Goal: Information Seeking & Learning: Check status

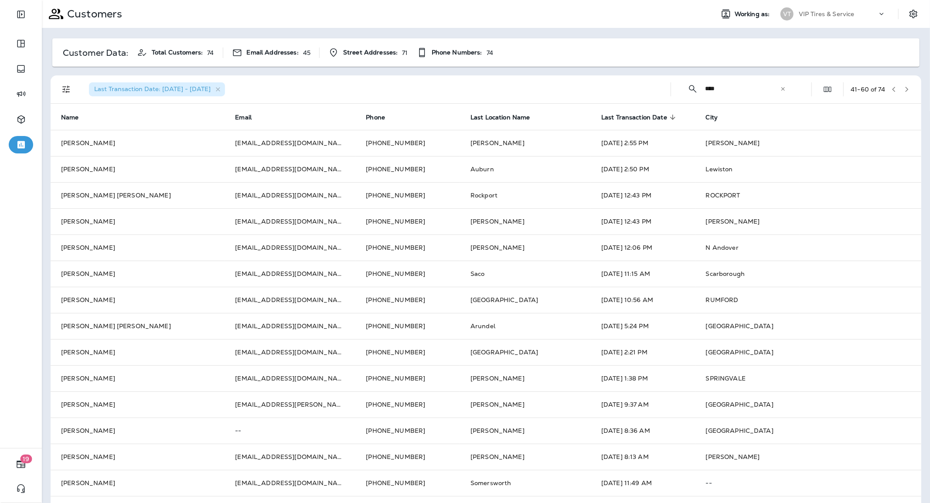
click at [708, 89] on input "****" at bounding box center [742, 88] width 75 height 23
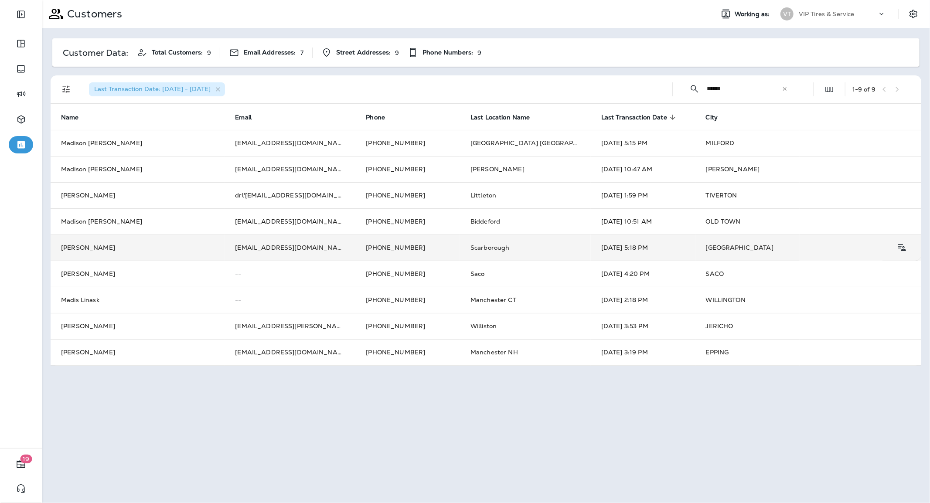
type input "******"
click at [460, 246] on td "Scarborough" at bounding box center [525, 248] width 131 height 26
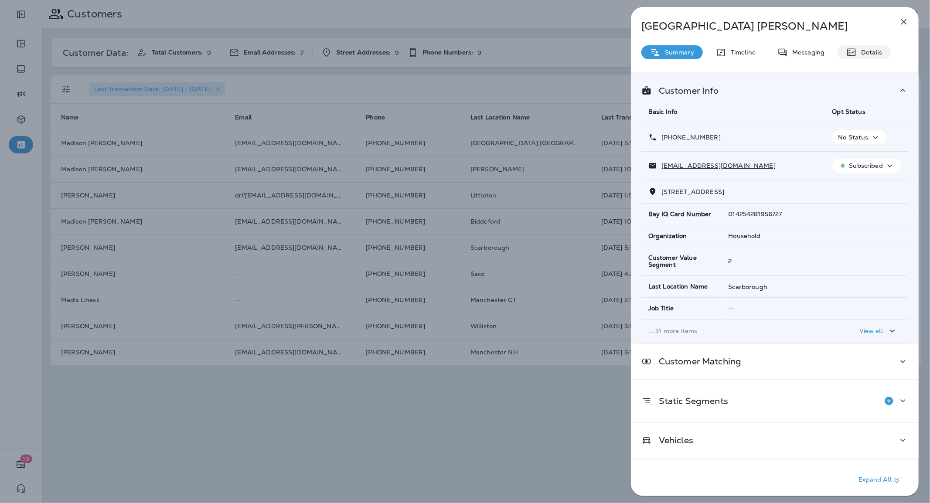
click at [855, 47] on icon at bounding box center [851, 52] width 10 height 10
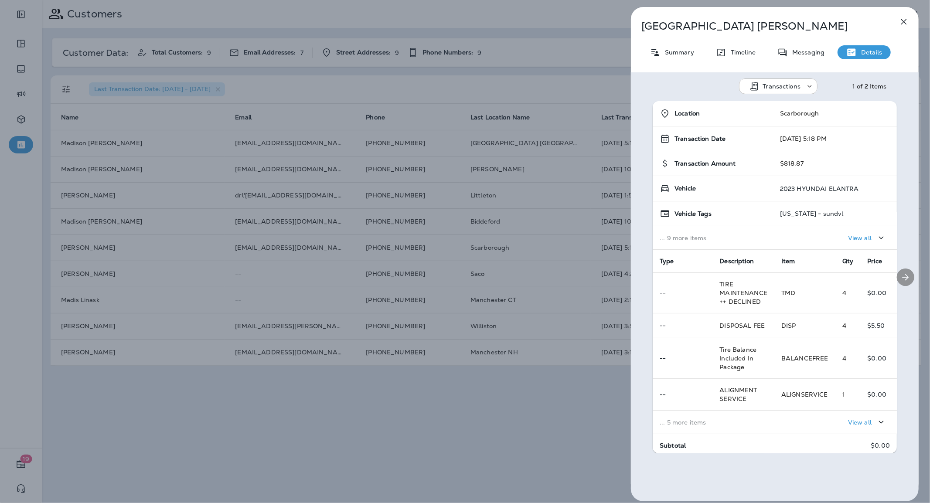
click at [903, 274] on icon "Next" at bounding box center [906, 277] width 7 height 7
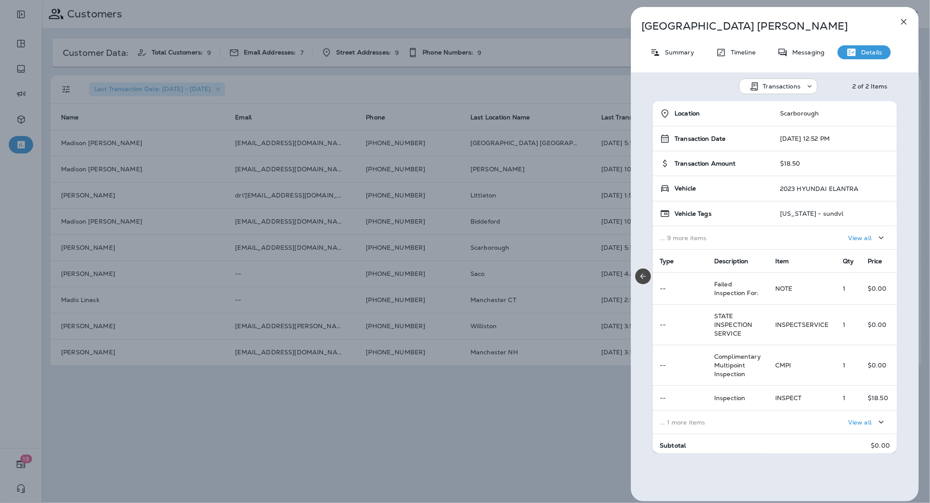
click at [901, 274] on div "Location [GEOGRAPHIC_DATA] Transaction Date [DATE] 12:52 PM Transaction Amount …" at bounding box center [775, 277] width 288 height 352
click at [904, 22] on icon "button" at bounding box center [904, 22] width 10 height 10
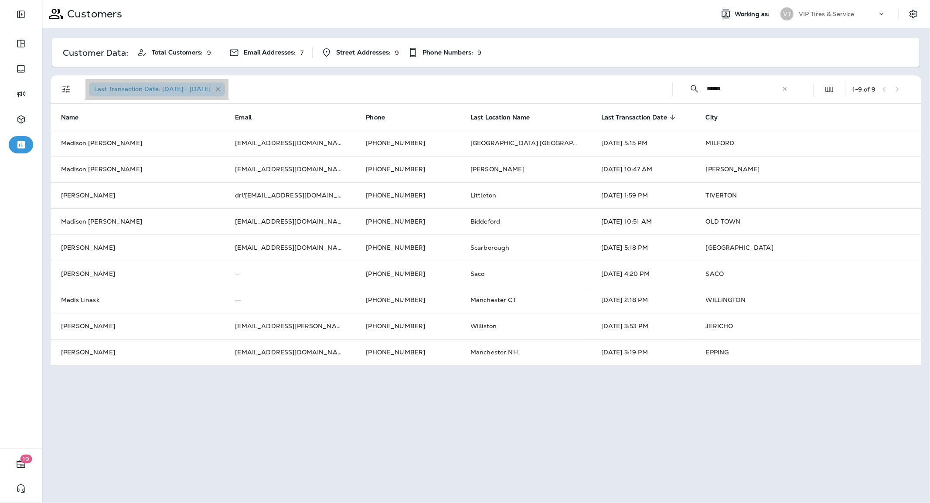
click at [220, 90] on icon "button" at bounding box center [218, 89] width 4 height 4
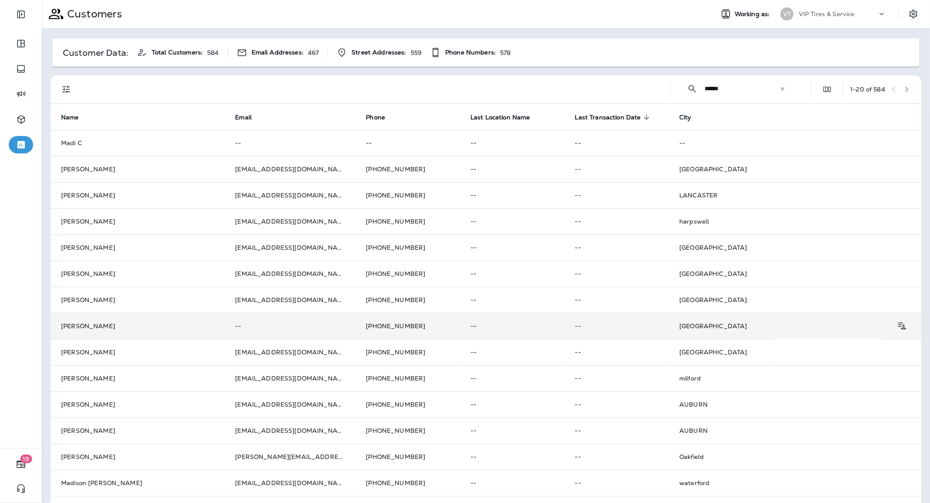
click at [167, 328] on td "[PERSON_NAME]" at bounding box center [138, 326] width 174 height 26
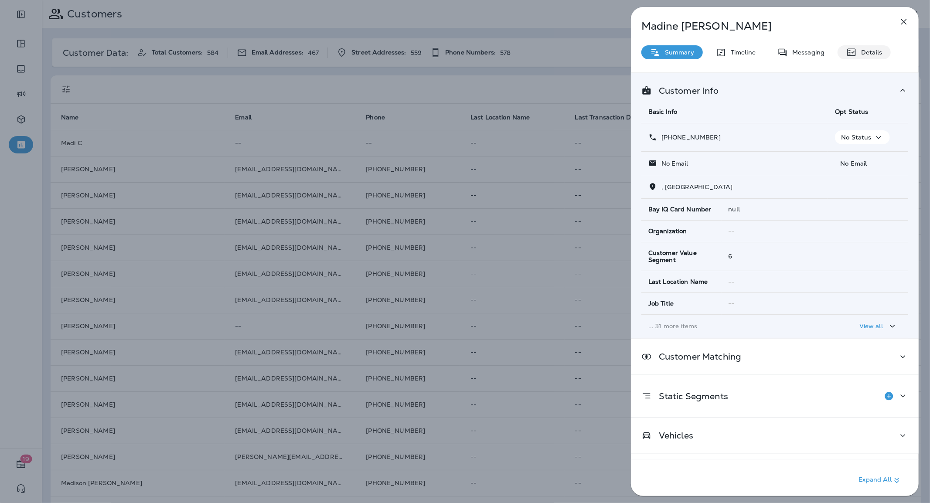
click at [858, 46] on div "Details" at bounding box center [864, 52] width 53 height 14
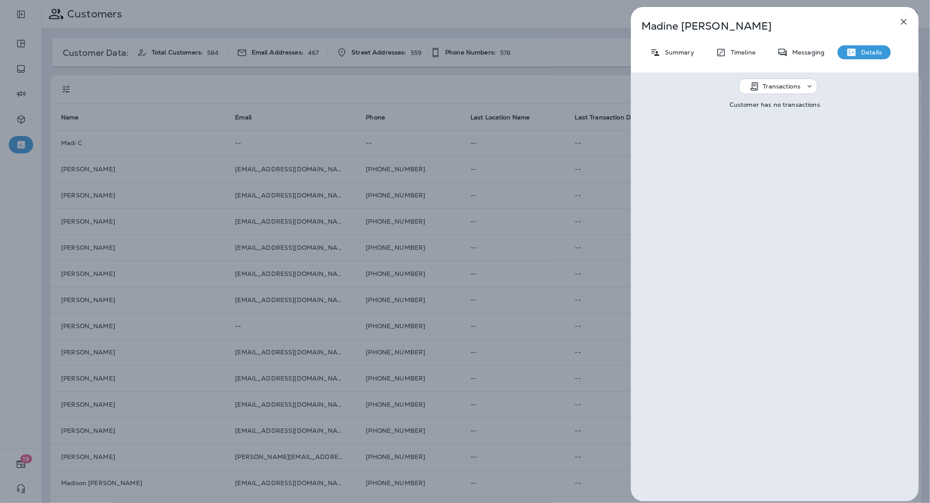
click at [338, 277] on div "[PERSON_NAME] Summary Timeline Messaging Details Transactions Customer has no t…" at bounding box center [465, 251] width 930 height 503
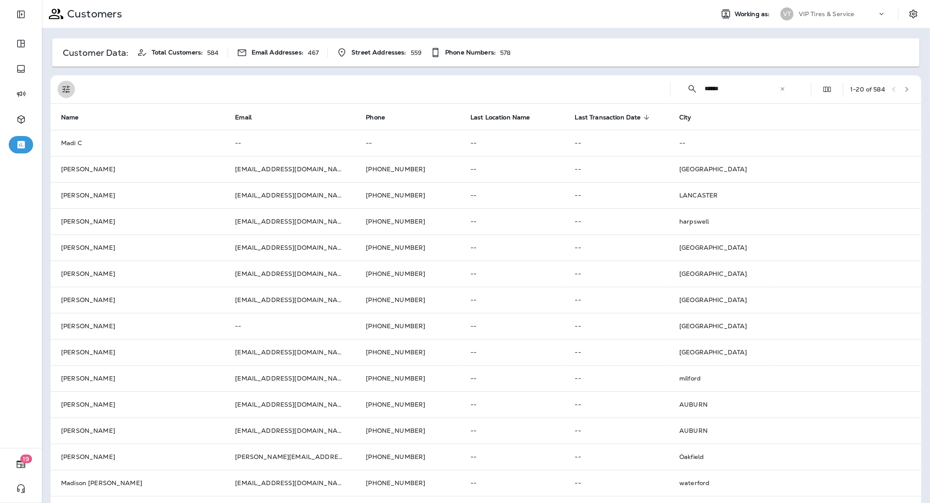
click at [65, 89] on icon "Filters" at bounding box center [66, 89] width 10 height 10
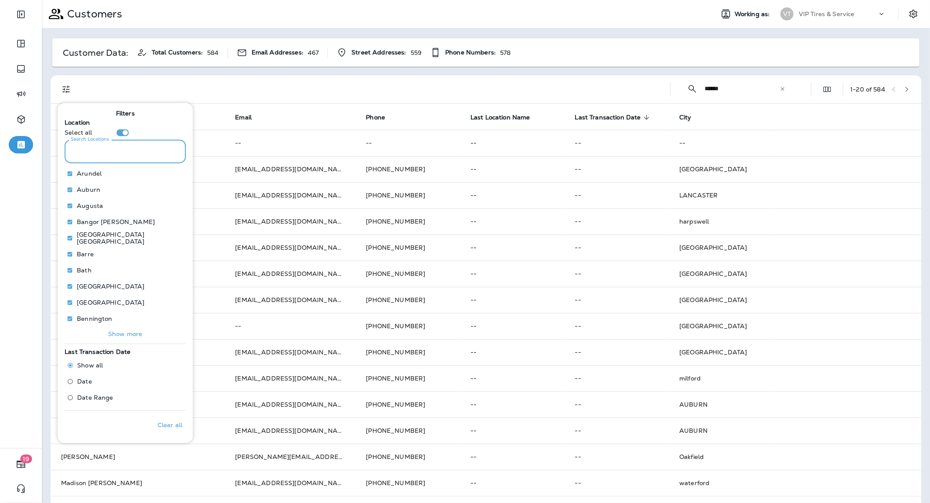
click at [106, 152] on input "Search Locations" at bounding box center [125, 151] width 121 height 23
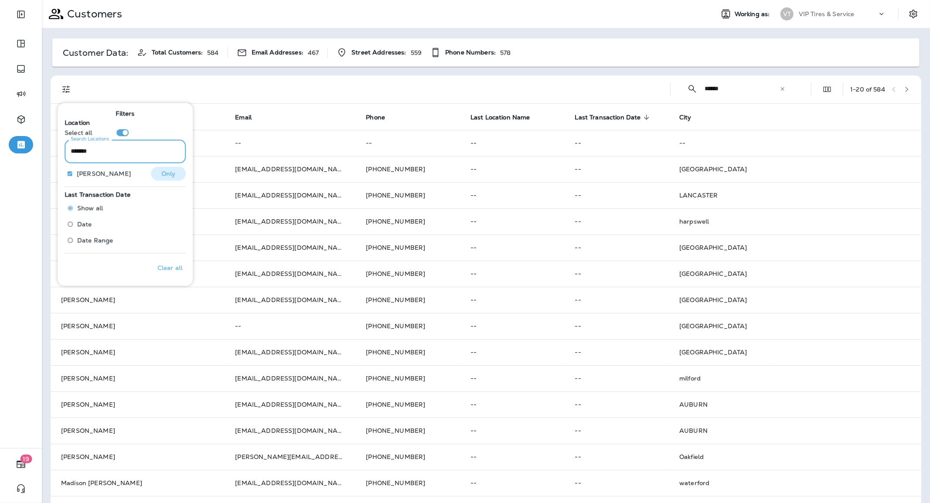
type input "*******"
click at [162, 170] on p "Only" at bounding box center [168, 173] width 14 height 7
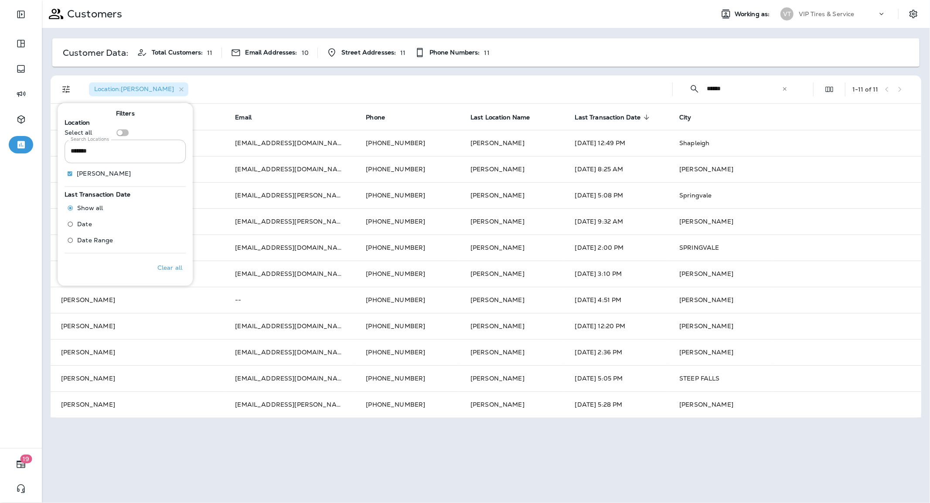
click at [410, 91] on div "Location : [GEOGRAPHIC_DATA]" at bounding box center [373, 89] width 583 height 28
click at [575, 115] on span "Last Transaction Date" at bounding box center [608, 117] width 66 height 7
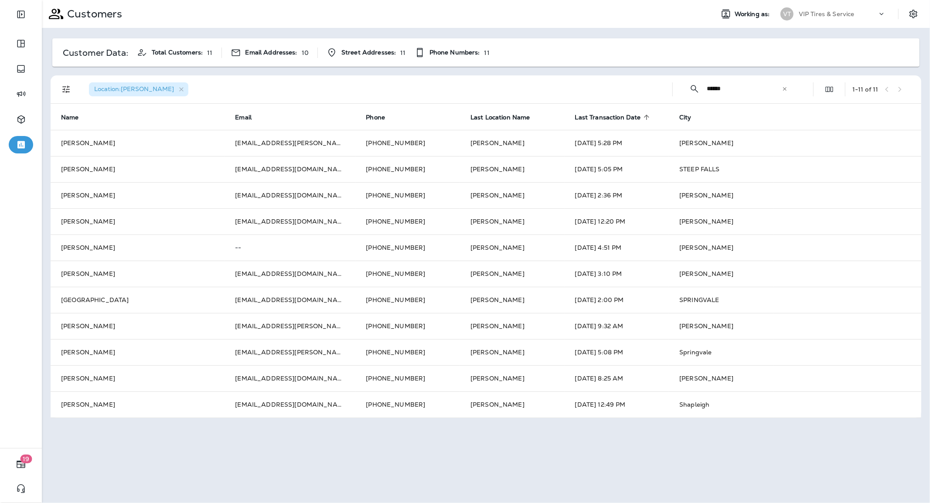
click at [575, 115] on span "Last Transaction Date" at bounding box center [608, 117] width 66 height 7
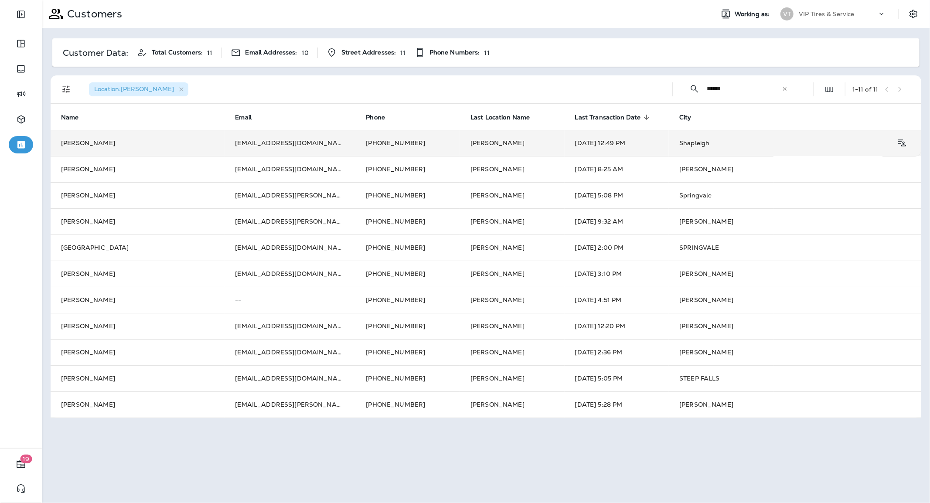
click at [246, 142] on td "[EMAIL_ADDRESS][DOMAIN_NAME]" at bounding box center [290, 143] width 131 height 26
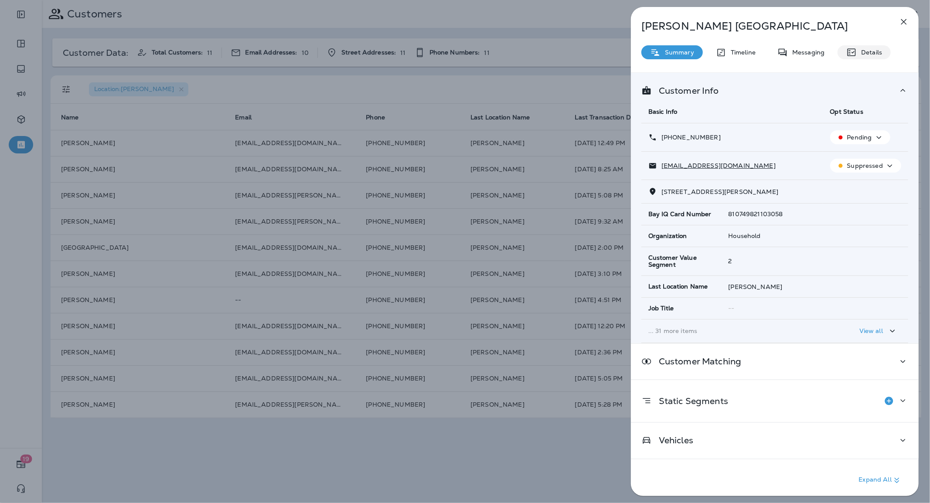
click at [857, 51] on p "Details" at bounding box center [869, 52] width 25 height 7
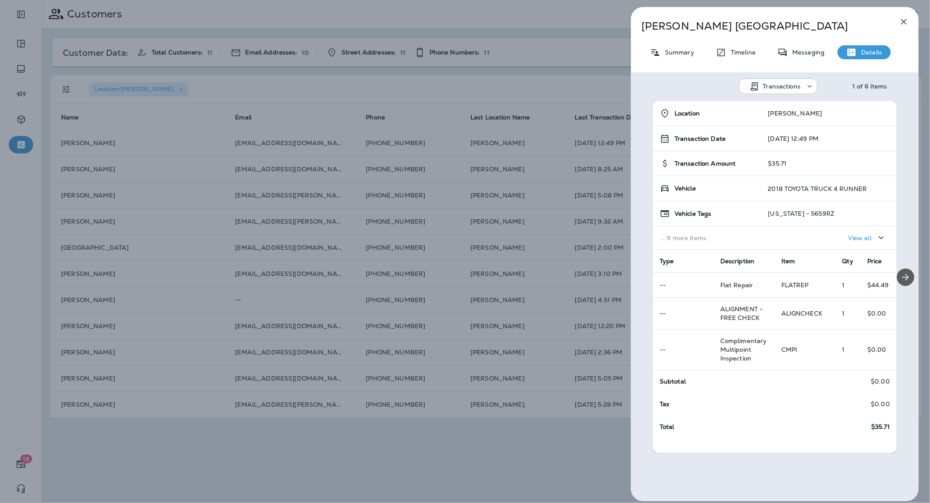
click at [903, 278] on icon "Next" at bounding box center [906, 277] width 7 height 7
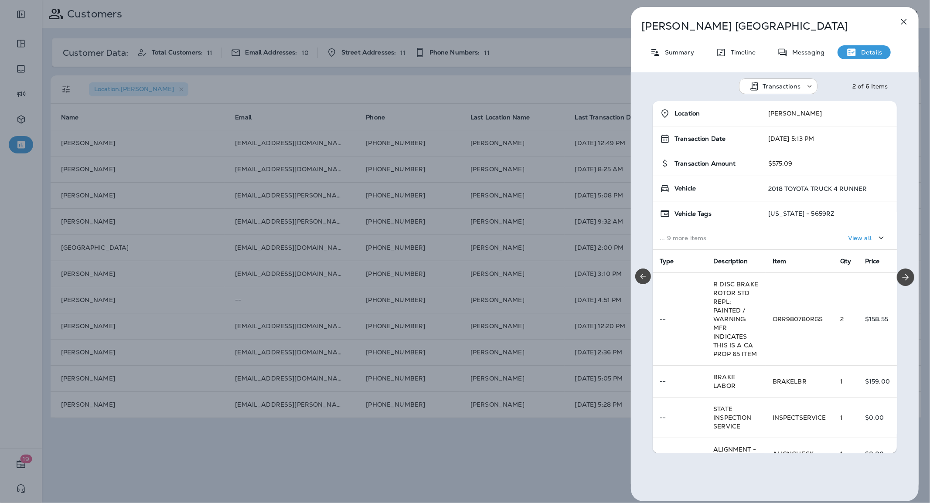
click at [300, 99] on div "[PERSON_NAME] Summary Timeline Messaging Details Transactions 2 of 6 Items Loca…" at bounding box center [465, 251] width 930 height 503
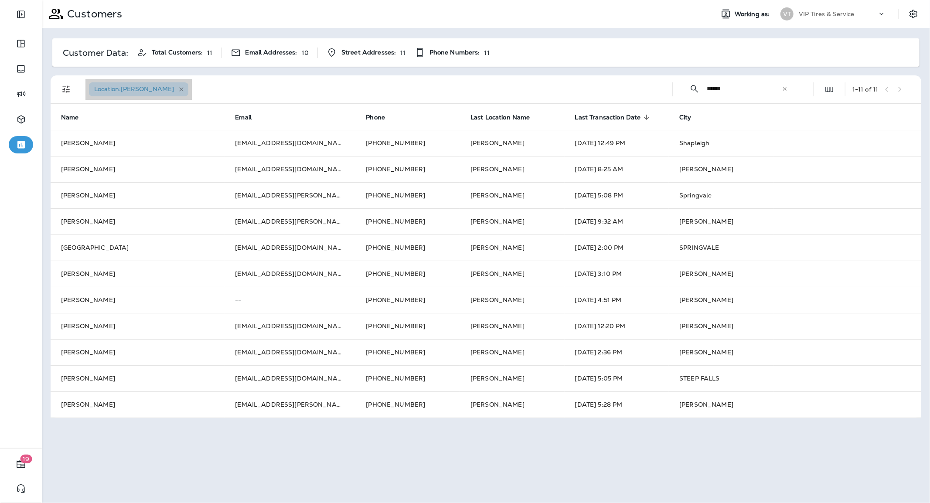
click at [178, 88] on icon "button" at bounding box center [181, 89] width 7 height 7
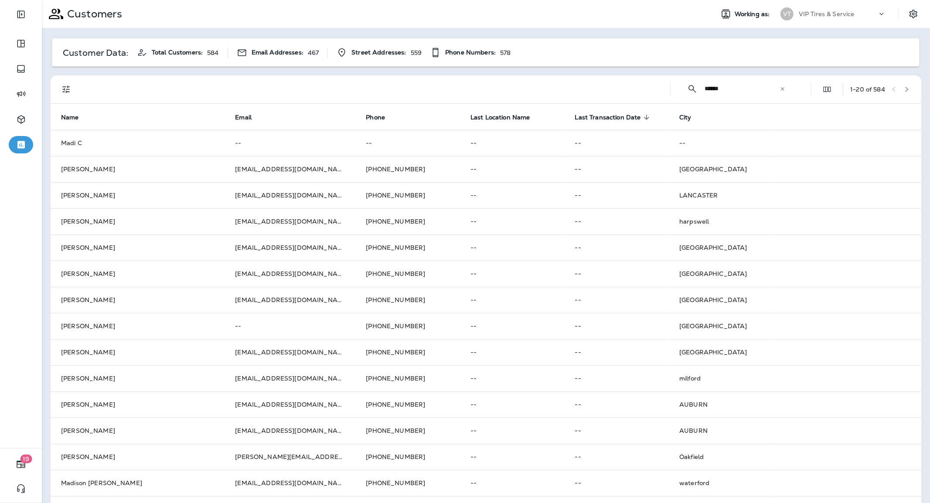
click at [904, 88] on icon "button" at bounding box center [907, 89] width 6 height 6
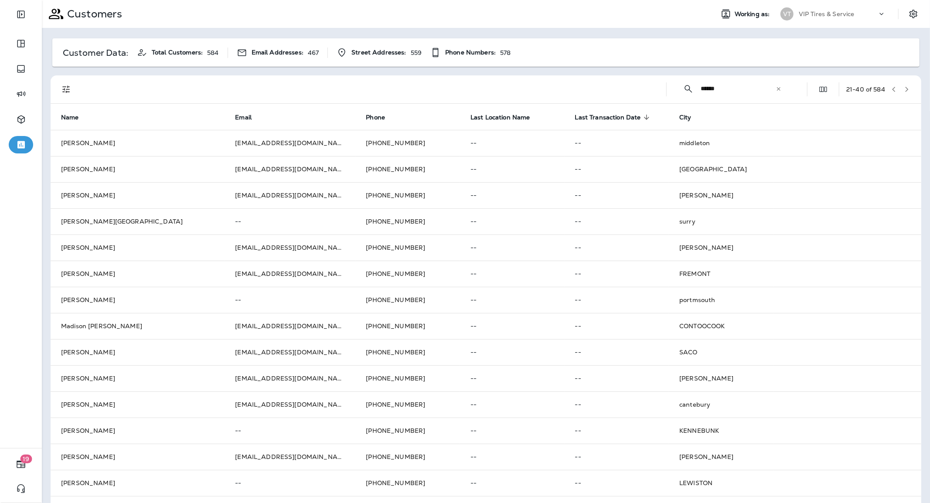
click at [594, 114] on span "Last Transaction Date" at bounding box center [608, 117] width 66 height 7
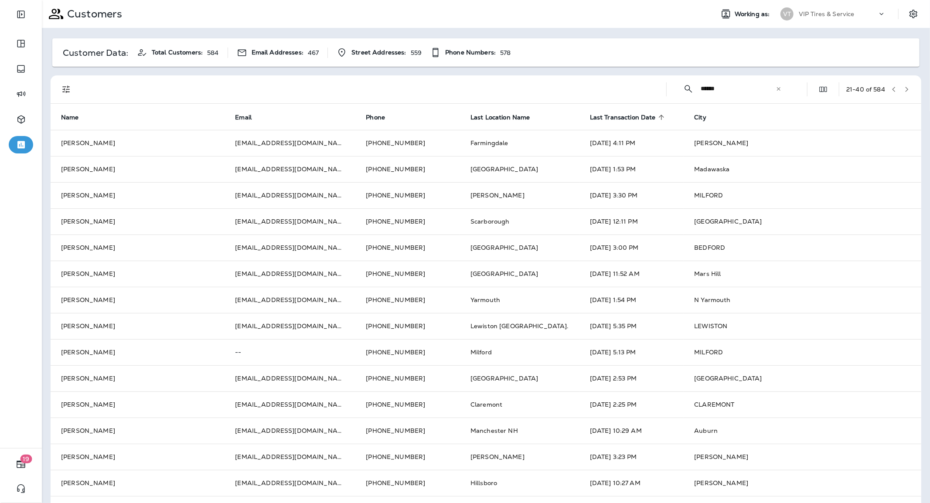
click at [590, 115] on span "Last Transaction Date" at bounding box center [623, 117] width 66 height 7
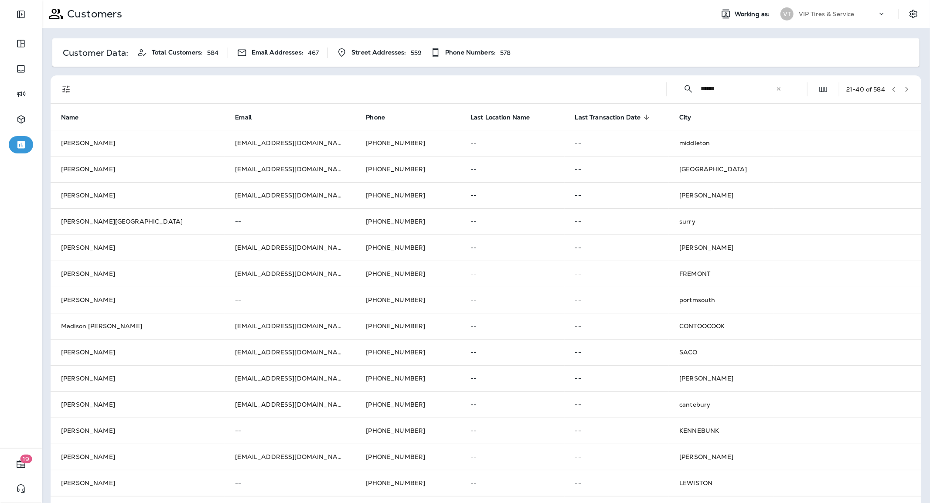
click at [904, 89] on icon "button" at bounding box center [907, 89] width 6 height 6
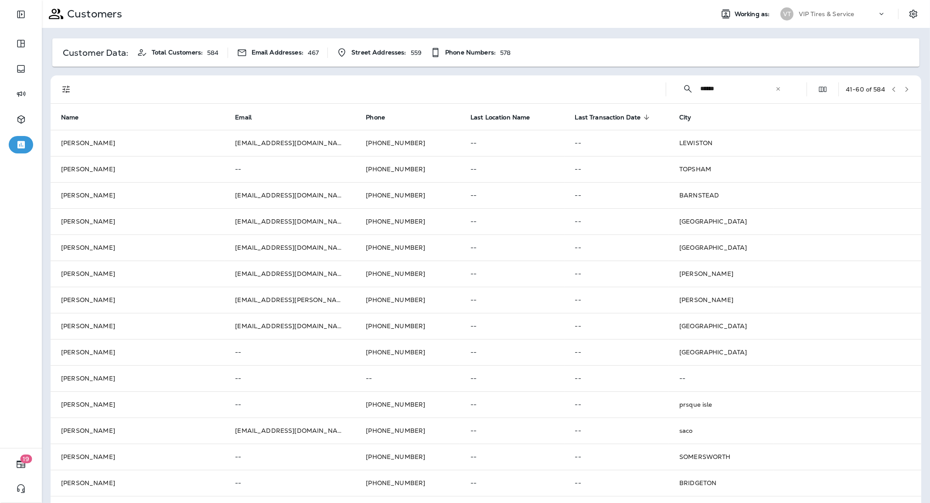
click at [906, 91] on icon "button" at bounding box center [907, 89] width 3 height 5
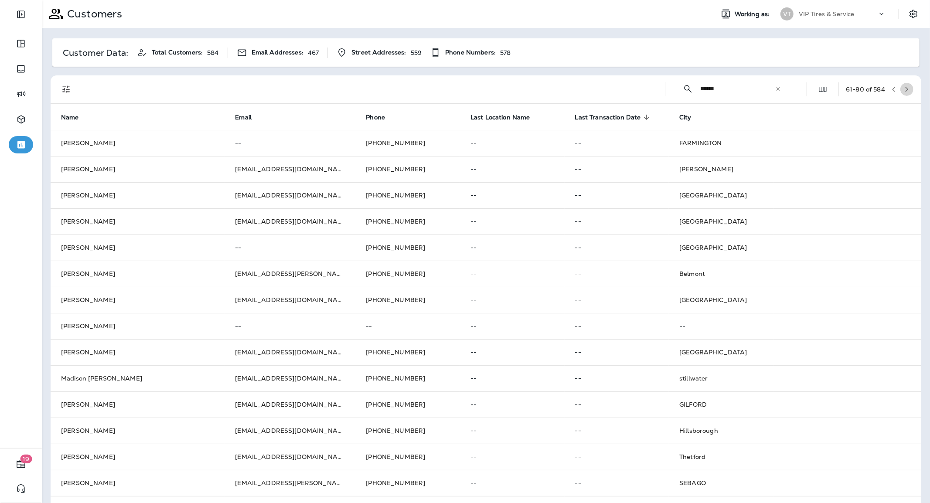
click at [904, 90] on icon "button" at bounding box center [907, 89] width 6 height 6
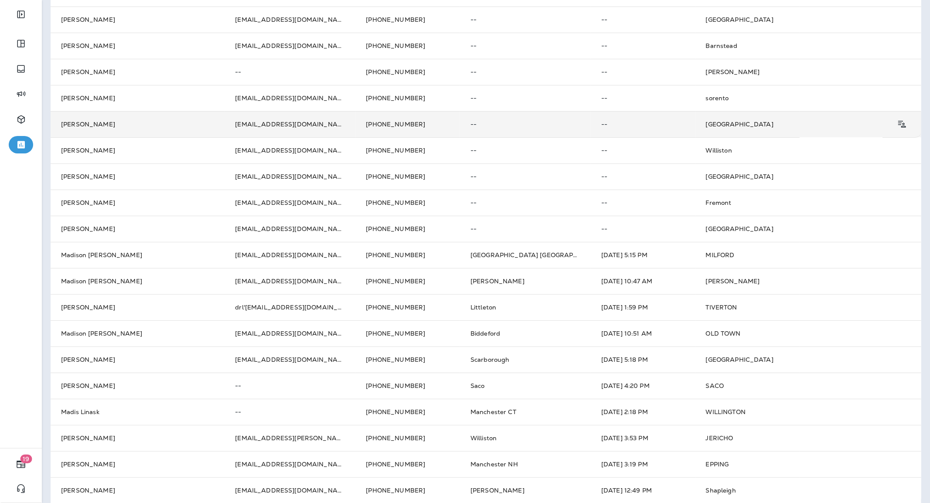
scroll to position [159, 0]
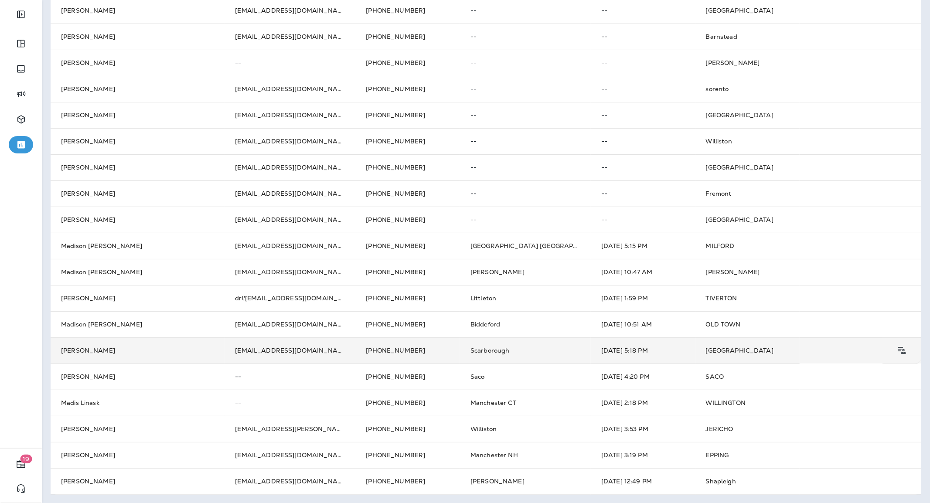
click at [262, 349] on td "[EMAIL_ADDRESS][DOMAIN_NAME]" at bounding box center [290, 350] width 131 height 26
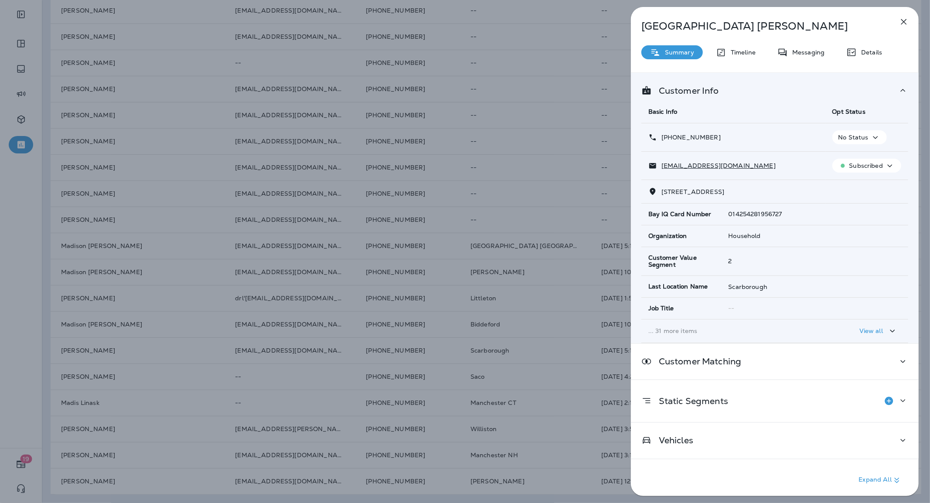
click at [874, 46] on div "Details" at bounding box center [864, 52] width 53 height 14
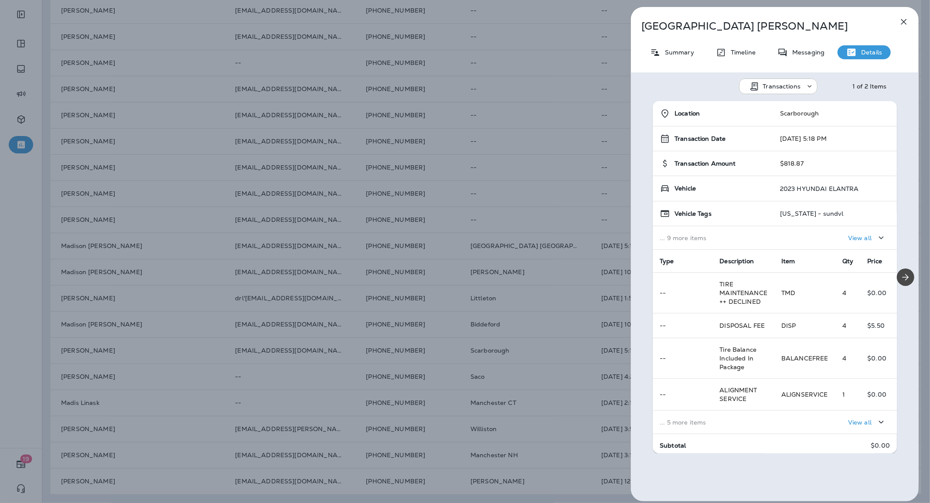
click at [755, 418] on td "... 5 more items" at bounding box center [714, 423] width 122 height 24
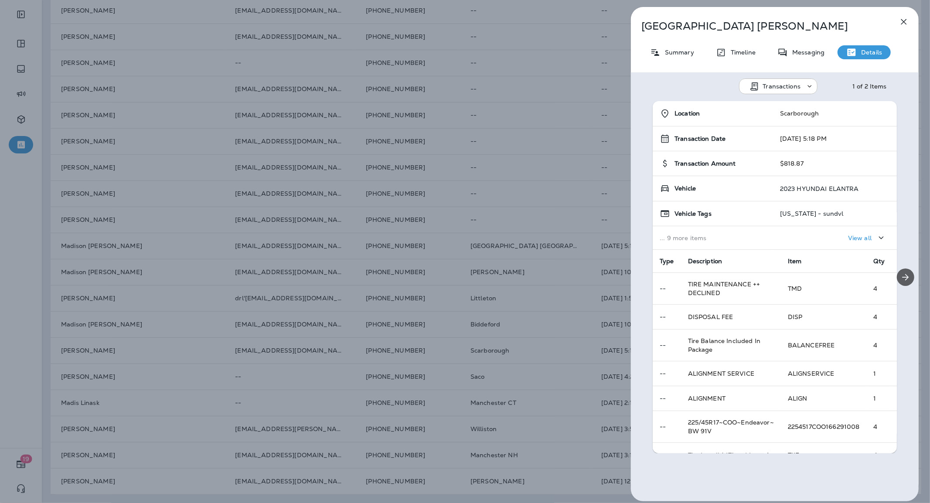
click at [903, 276] on icon "Next" at bounding box center [906, 277] width 7 height 7
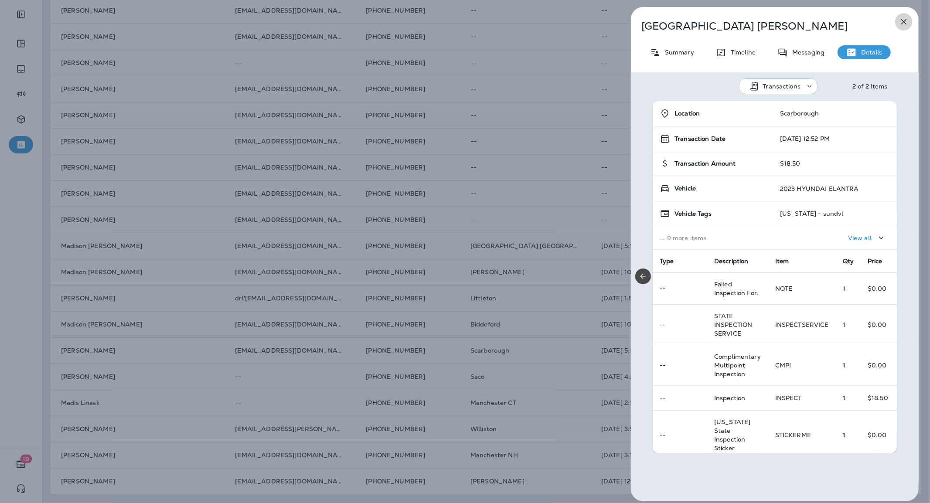
click at [903, 19] on icon "button" at bounding box center [904, 22] width 10 height 10
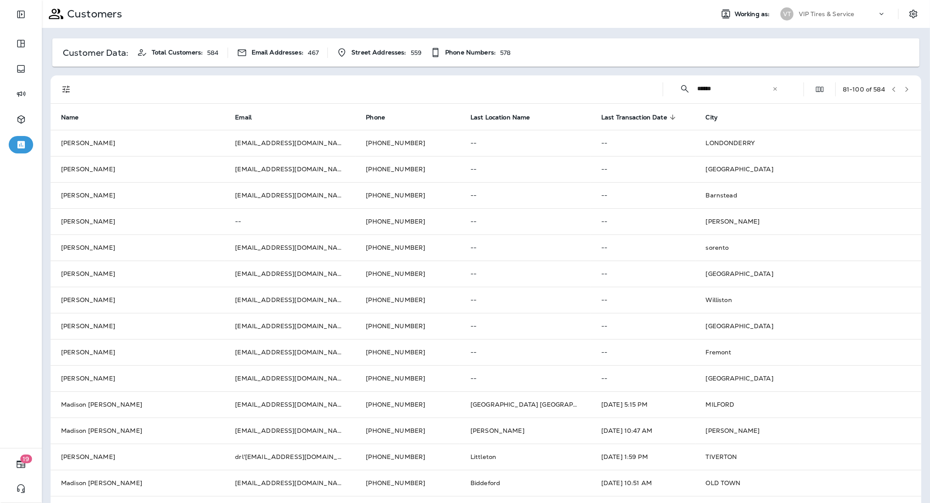
click at [904, 86] on icon "button" at bounding box center [907, 89] width 6 height 6
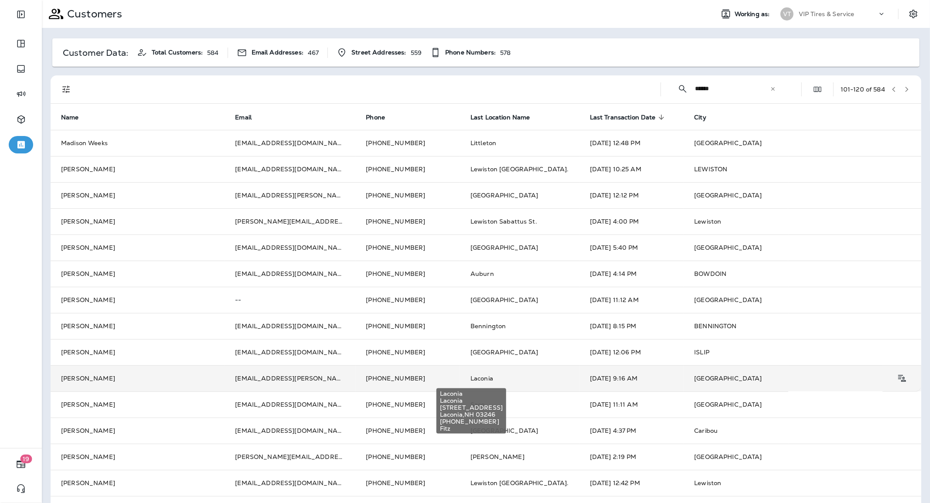
click at [470, 378] on span "Laconia" at bounding box center [481, 379] width 23 height 8
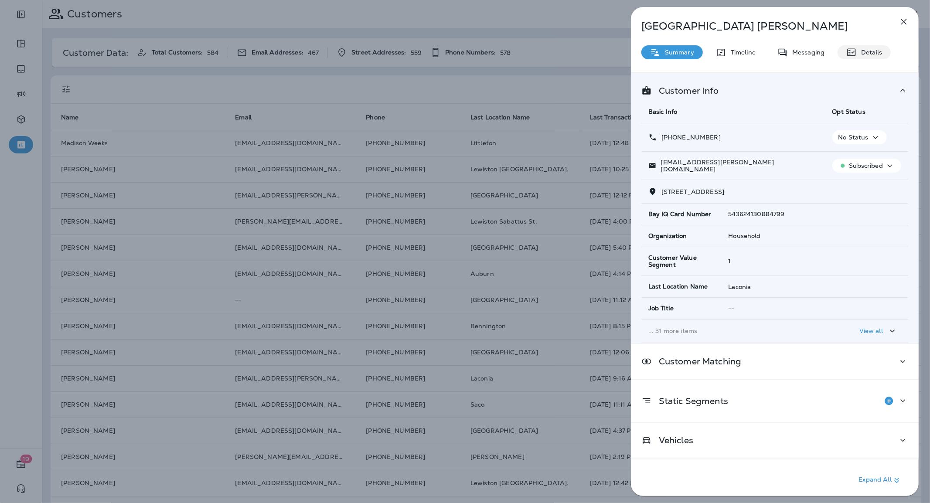
click at [878, 54] on p "Details" at bounding box center [869, 52] width 25 height 7
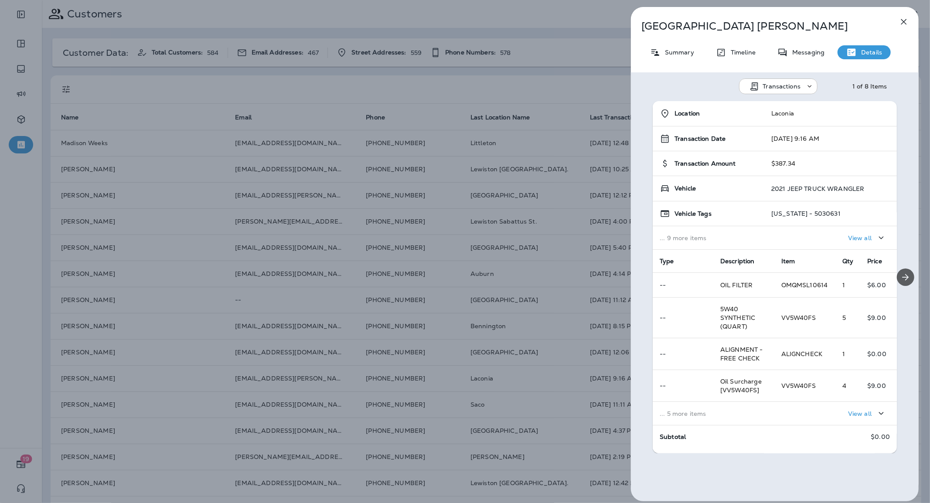
click at [901, 276] on icon "Next" at bounding box center [905, 277] width 10 height 10
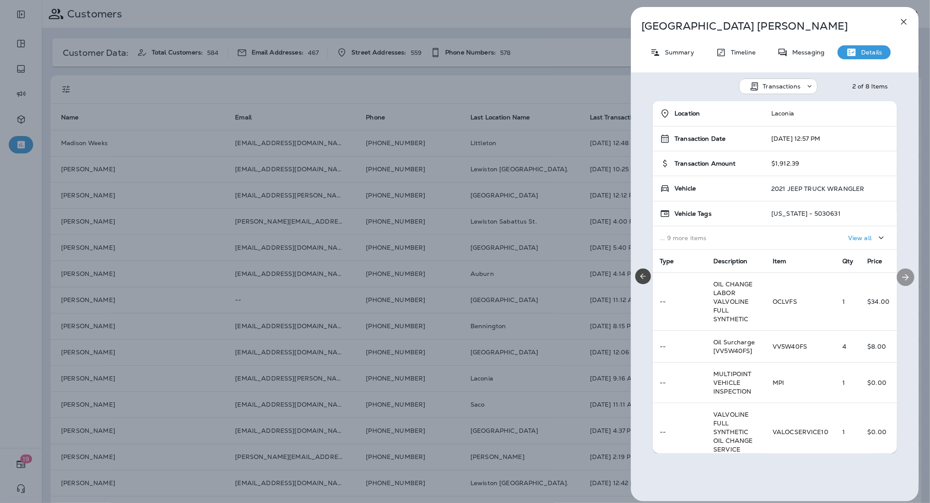
click at [901, 276] on icon "Next" at bounding box center [905, 277] width 10 height 10
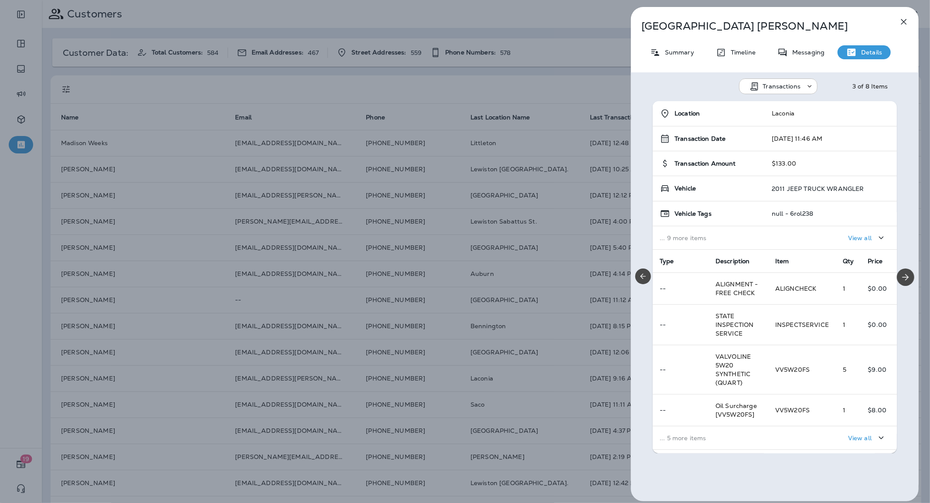
click at [525, 65] on div "Madison [PERSON_NAME] Summary Timeline Messaging Details Transactions 3 of 8 It…" at bounding box center [465, 251] width 930 height 503
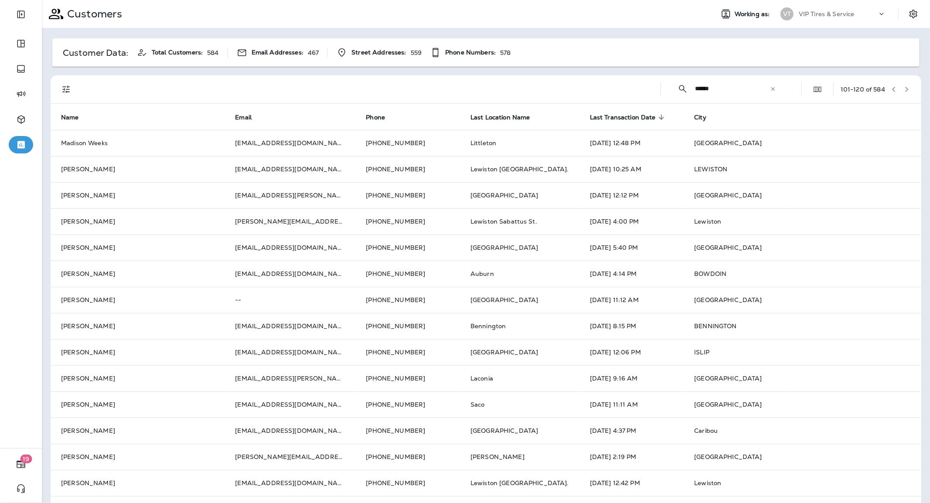
click at [904, 92] on icon "button" at bounding box center [907, 89] width 6 height 6
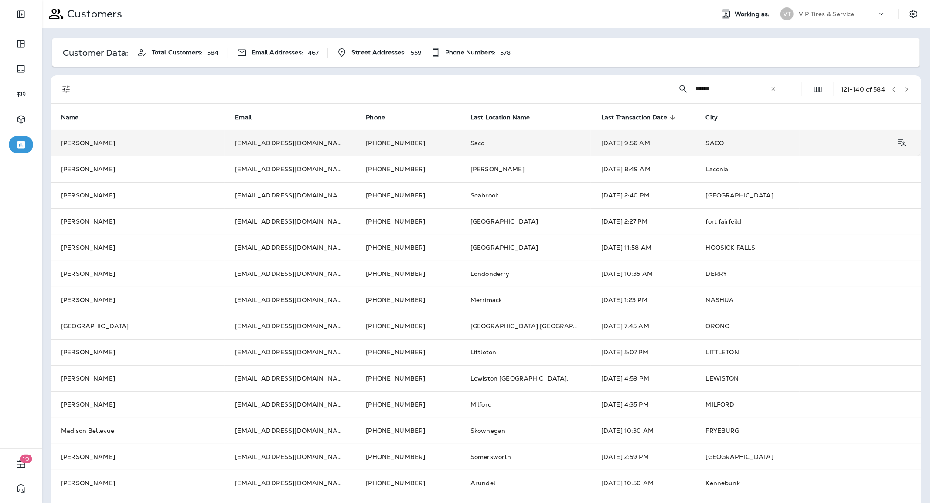
click at [478, 141] on td "Saco" at bounding box center [525, 143] width 131 height 26
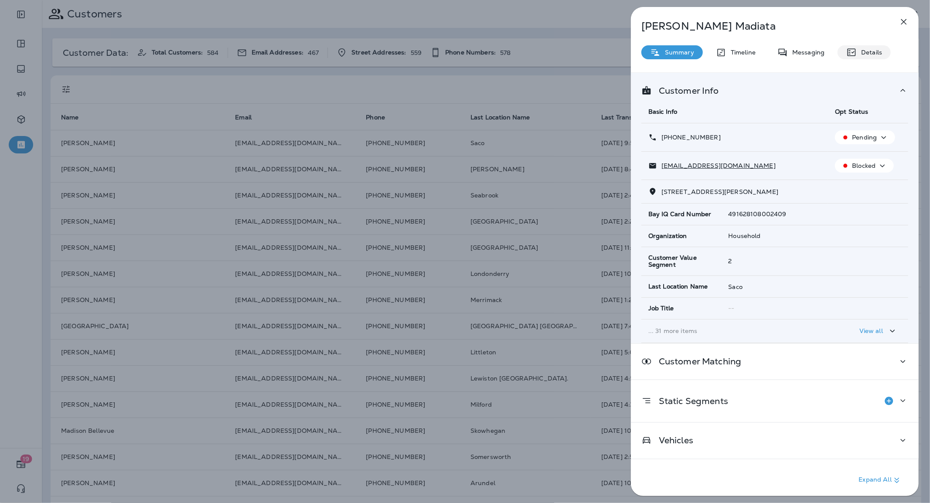
click at [876, 50] on p "Details" at bounding box center [869, 52] width 25 height 7
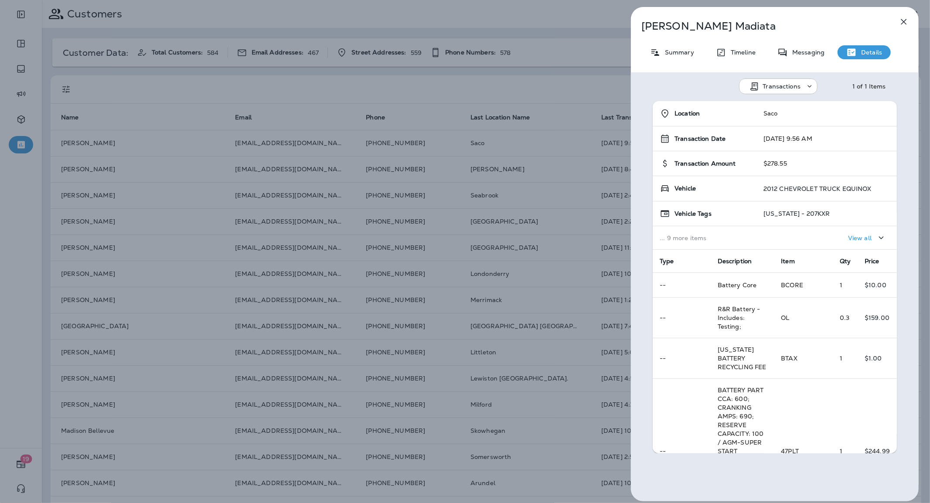
click at [530, 65] on div "[PERSON_NAME] Summary Timeline Messaging Details Transactions 1 of 1 Items Loca…" at bounding box center [465, 251] width 930 height 503
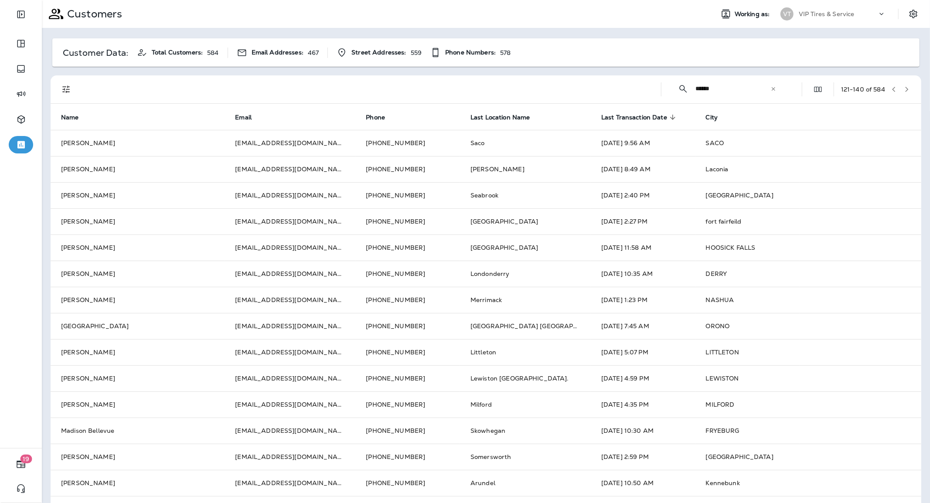
click at [891, 87] on icon "button" at bounding box center [894, 89] width 6 height 6
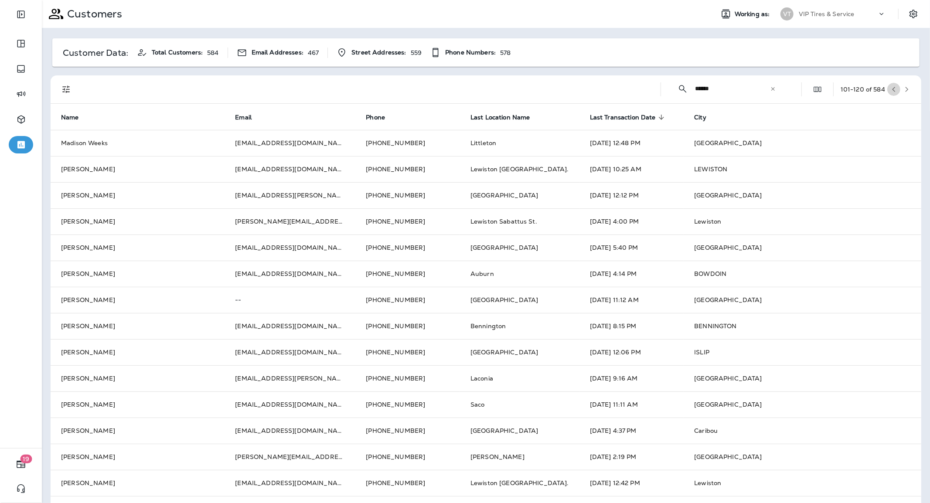
click at [891, 92] on icon "button" at bounding box center [894, 89] width 6 height 6
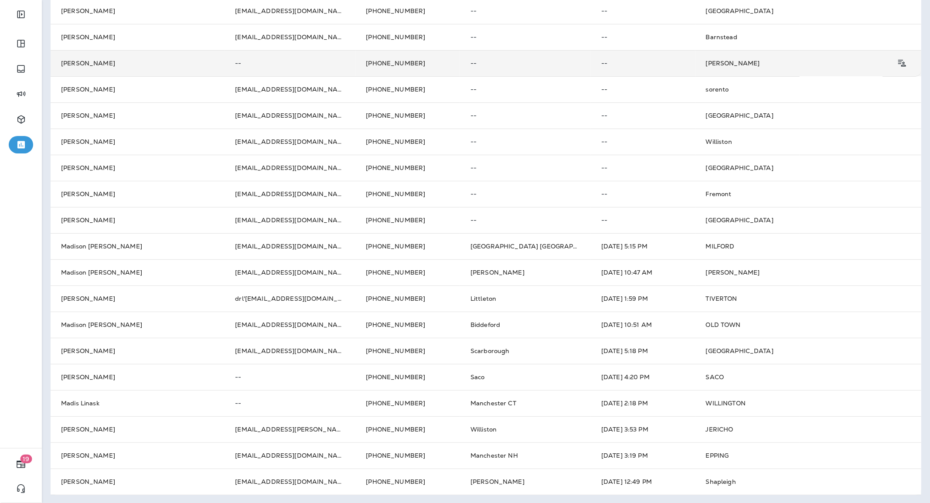
scroll to position [159, 0]
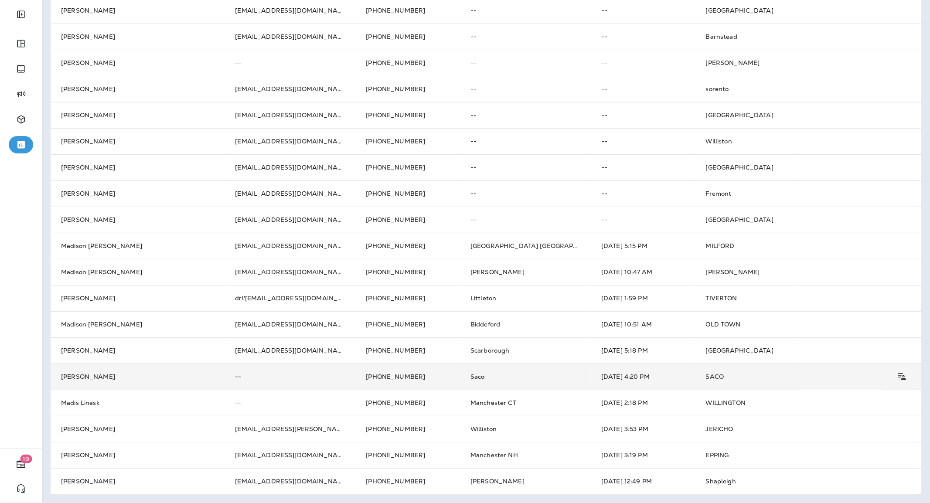
click at [460, 376] on td "Saco" at bounding box center [525, 377] width 131 height 26
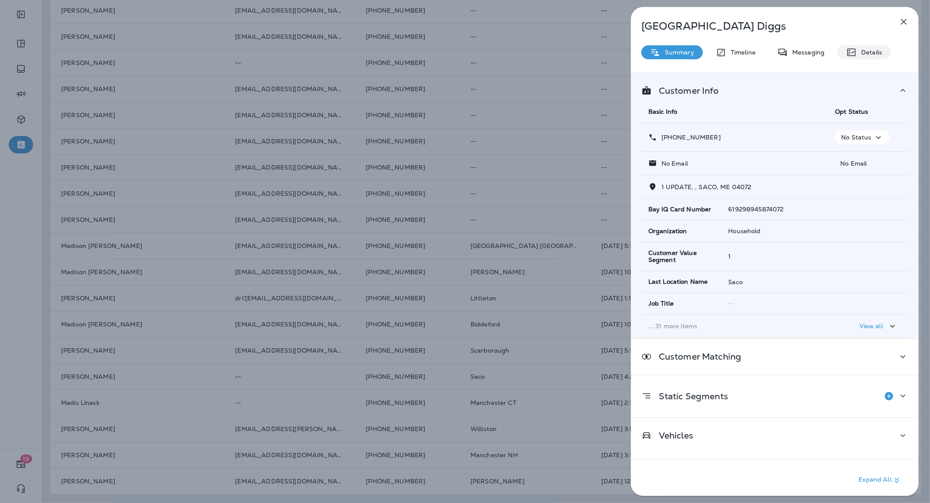
click at [875, 51] on p "Details" at bounding box center [869, 52] width 25 height 7
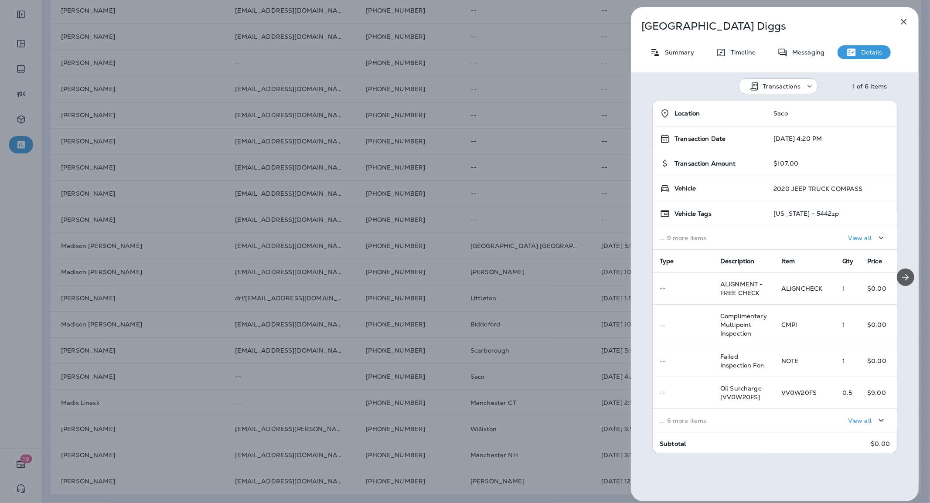
click at [903, 279] on icon "Next" at bounding box center [906, 277] width 7 height 7
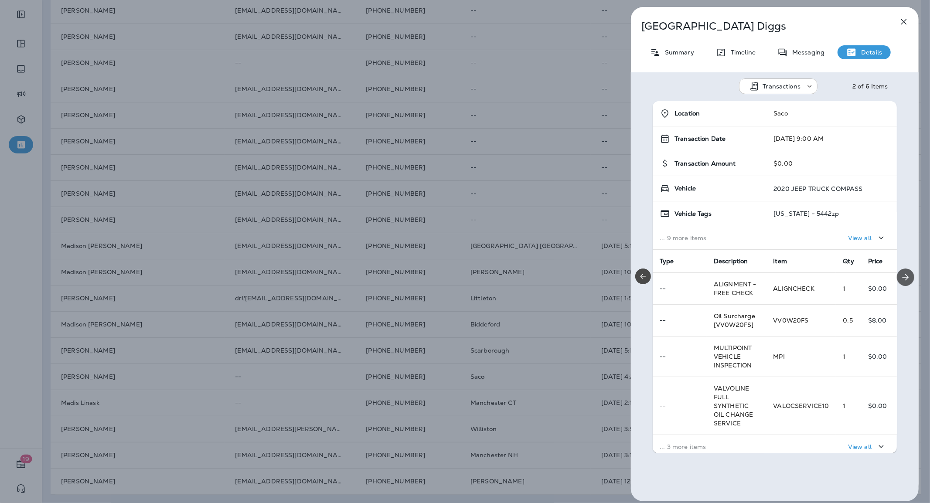
click at [903, 279] on icon "Next" at bounding box center [906, 277] width 7 height 7
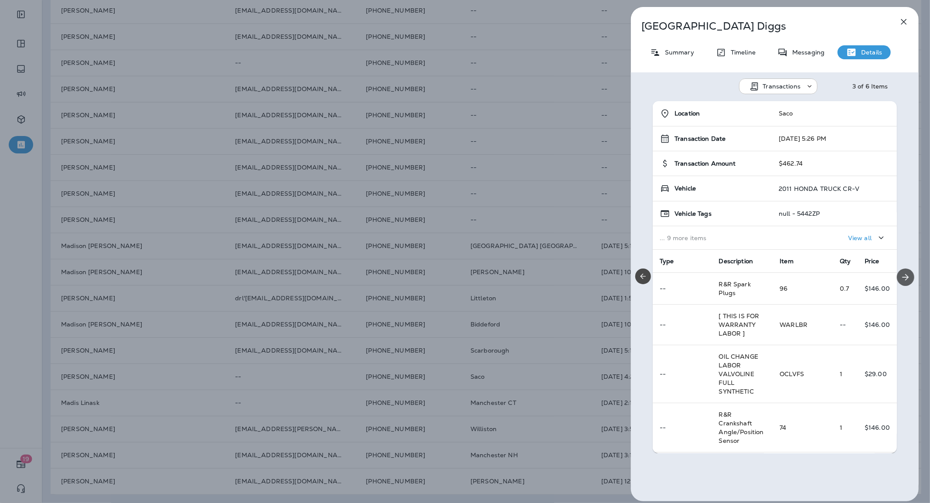
click at [903, 279] on icon "Next" at bounding box center [906, 277] width 7 height 7
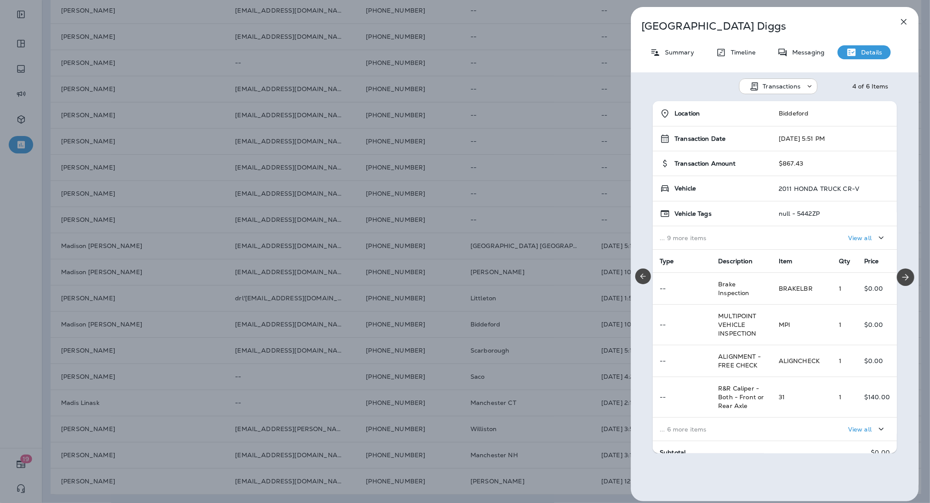
click at [583, 172] on div "[PERSON_NAME] Summary Timeline Messaging Details Transactions 4 of 6 Items Loca…" at bounding box center [465, 251] width 930 height 503
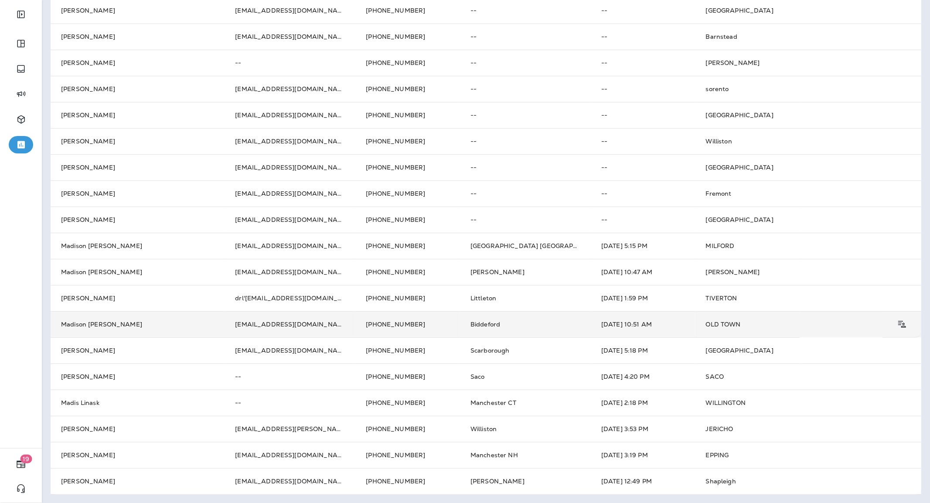
click at [252, 328] on td "[EMAIL_ADDRESS][DOMAIN_NAME]" at bounding box center [290, 324] width 131 height 26
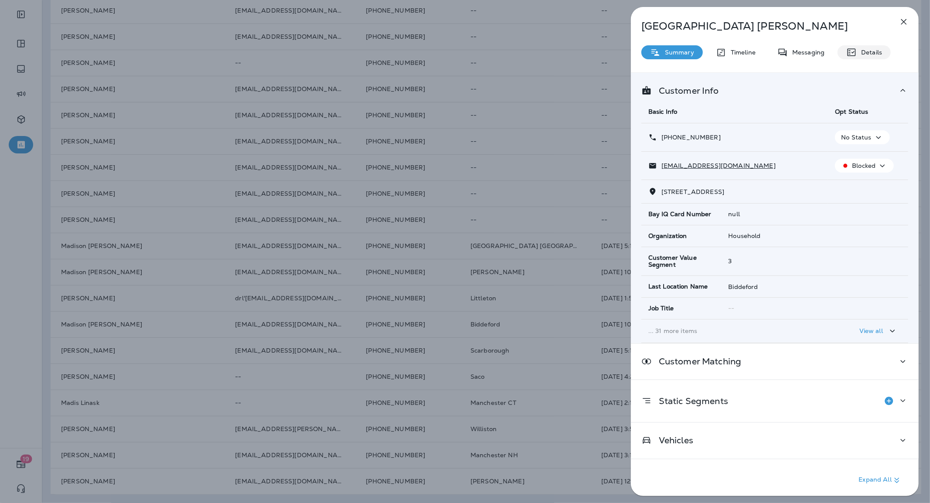
click at [872, 47] on div "Details" at bounding box center [864, 52] width 53 height 14
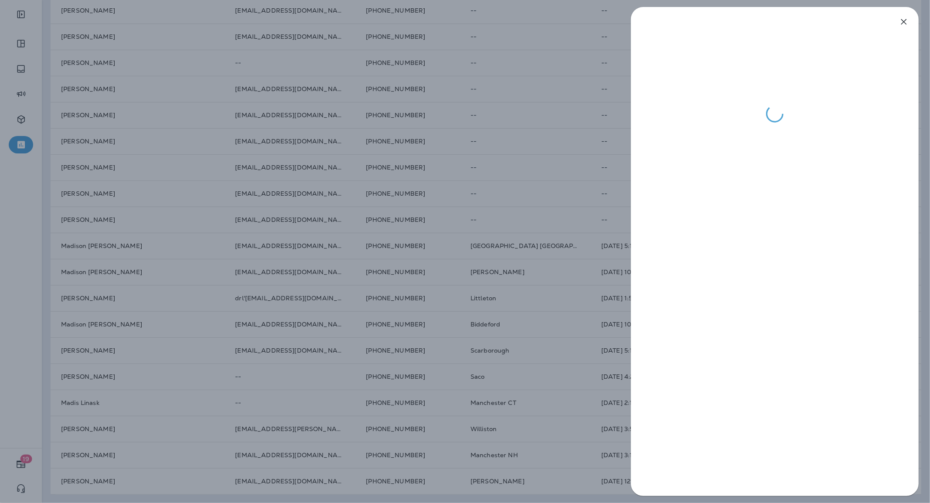
click at [427, 273] on div at bounding box center [465, 251] width 930 height 503
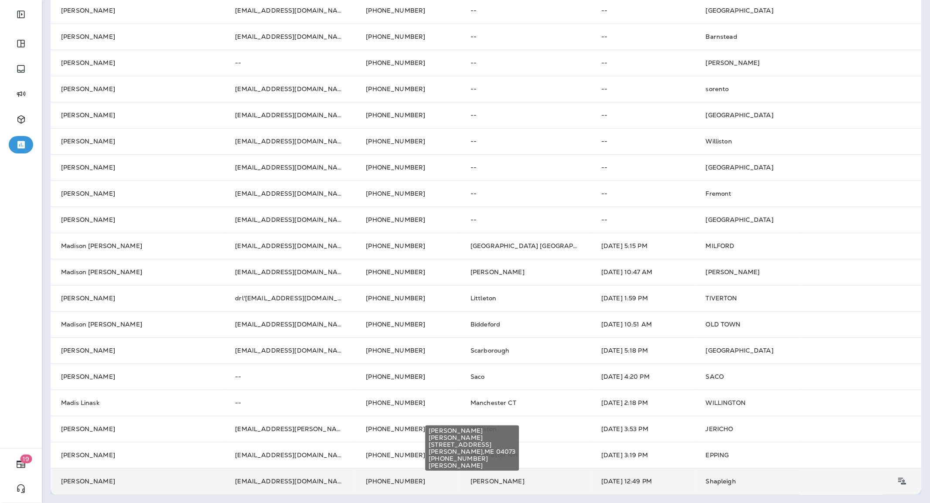
click at [470, 484] on span "[PERSON_NAME]" at bounding box center [497, 481] width 54 height 8
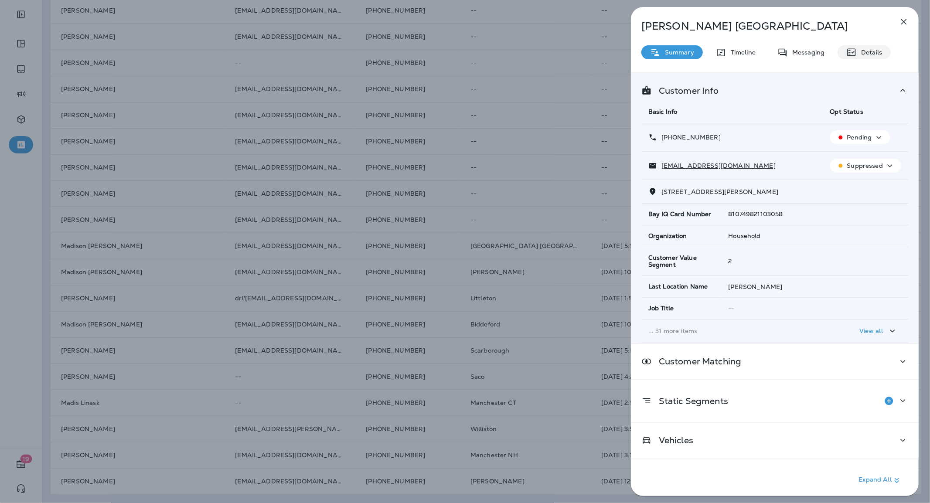
click at [883, 47] on div "Details" at bounding box center [864, 52] width 53 height 14
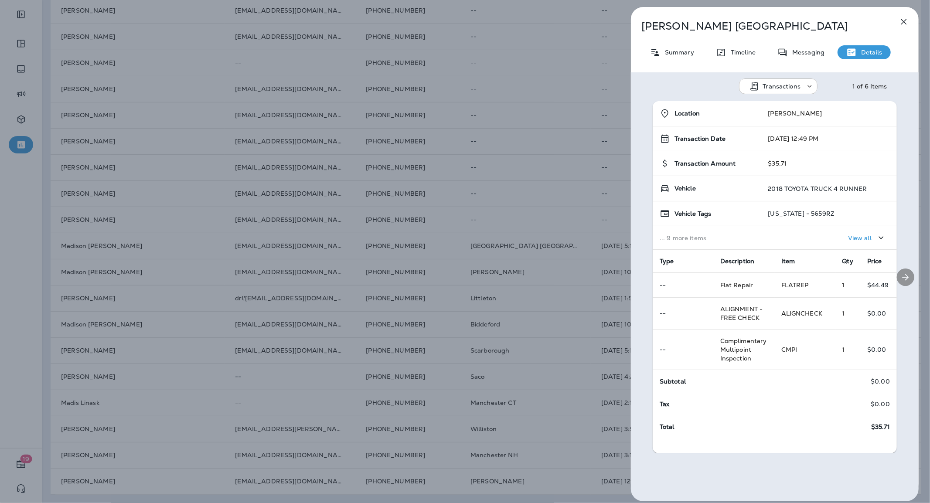
click at [903, 277] on icon "Next" at bounding box center [906, 277] width 7 height 7
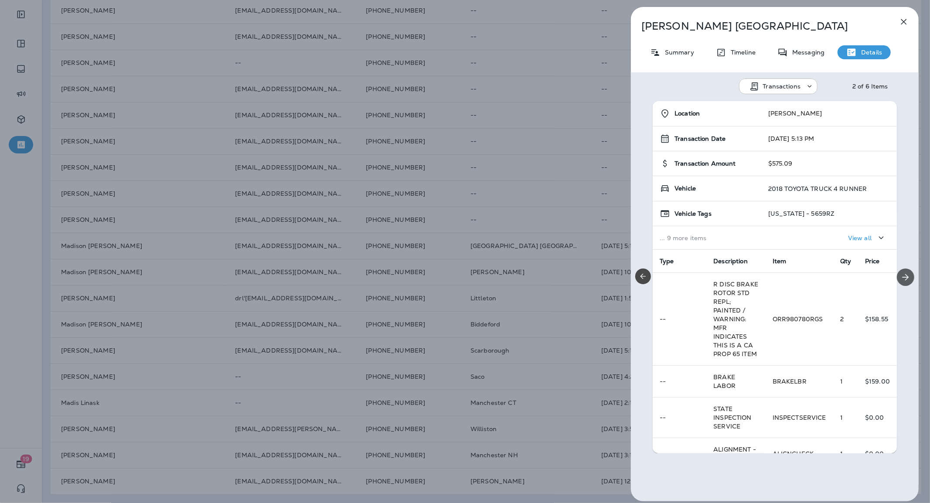
click at [903, 277] on icon "Next" at bounding box center [906, 277] width 7 height 7
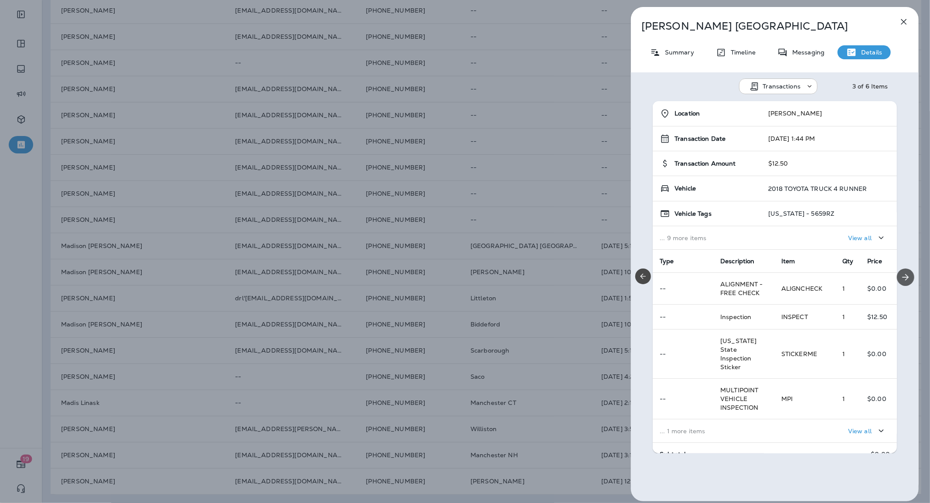
click at [903, 277] on icon "Next" at bounding box center [906, 277] width 7 height 7
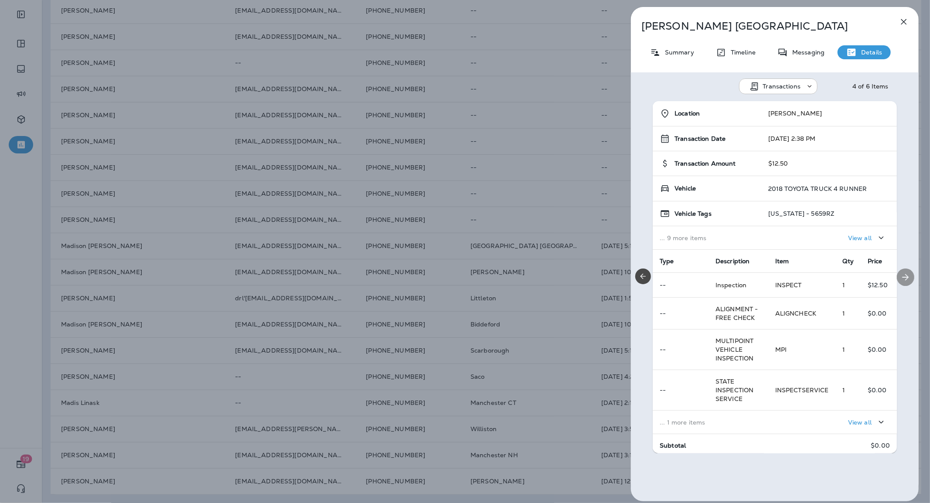
click at [903, 277] on icon "Next" at bounding box center [906, 277] width 7 height 7
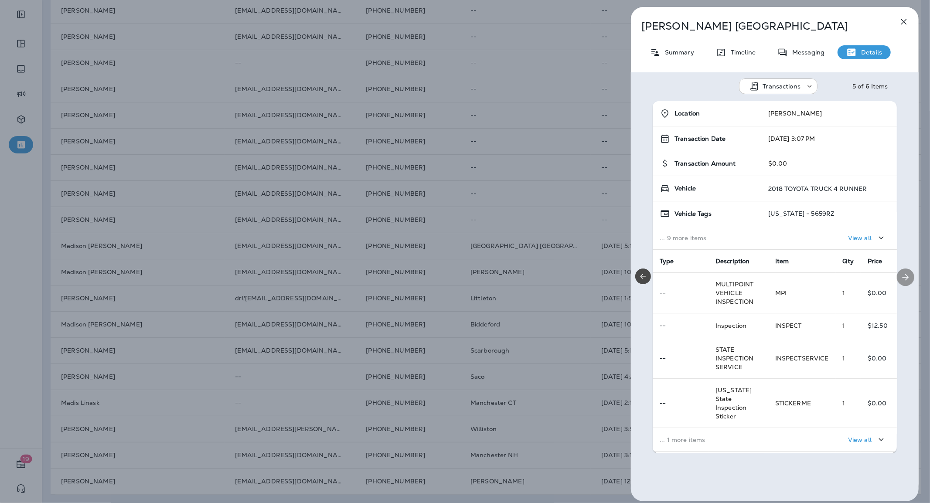
click at [903, 277] on icon "Next" at bounding box center [906, 277] width 7 height 7
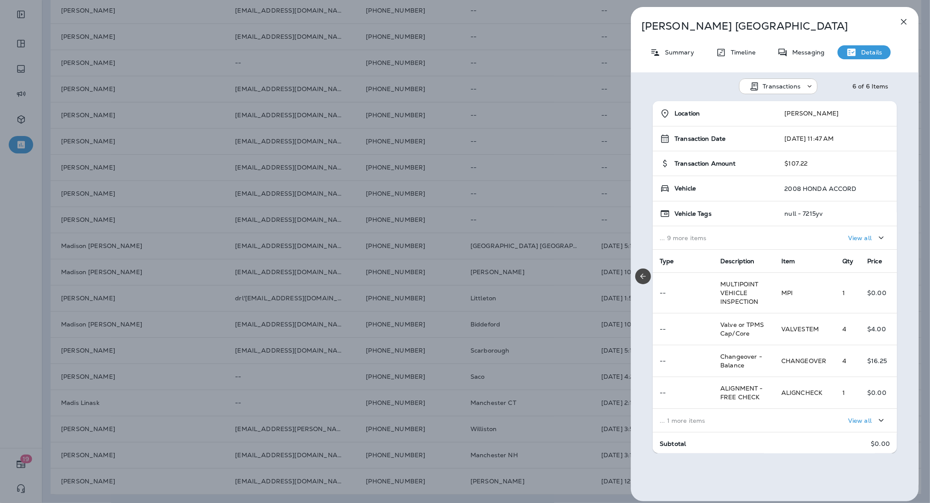
click at [903, 23] on icon "button" at bounding box center [904, 22] width 10 height 10
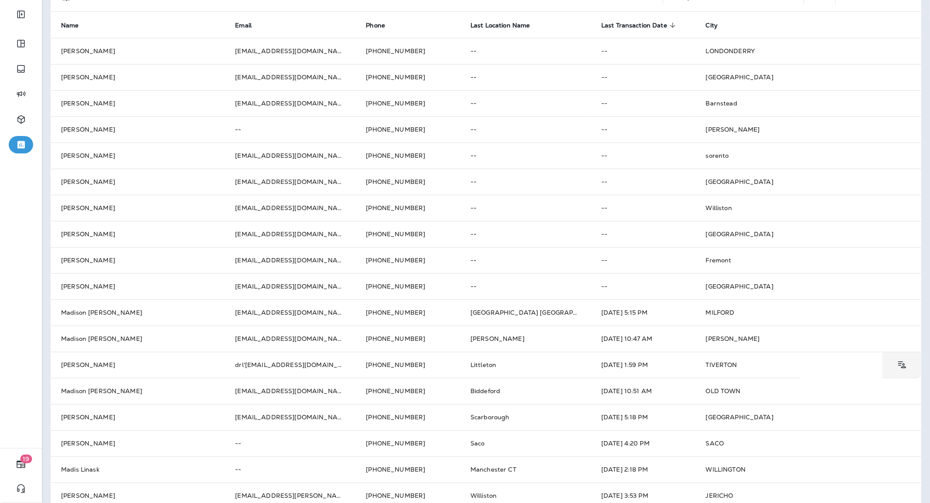
scroll to position [159, 0]
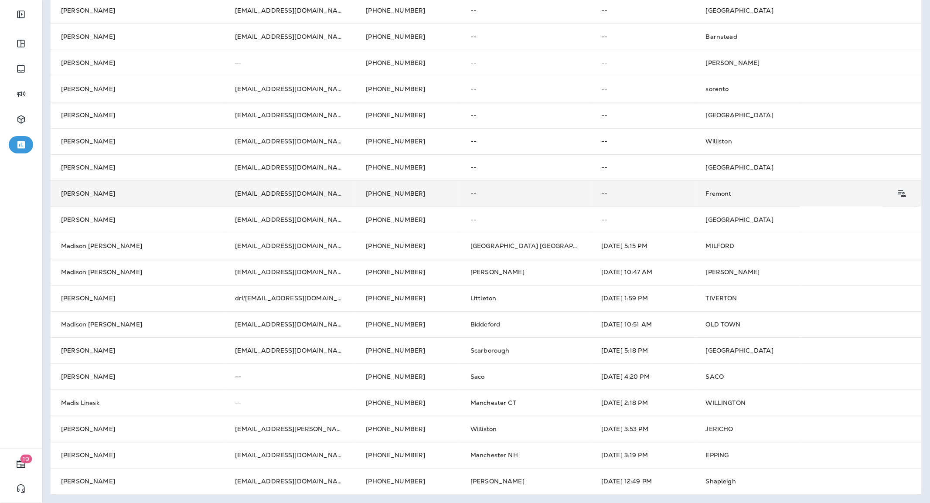
click at [256, 189] on td "[EMAIL_ADDRESS][DOMAIN_NAME]" at bounding box center [290, 194] width 131 height 26
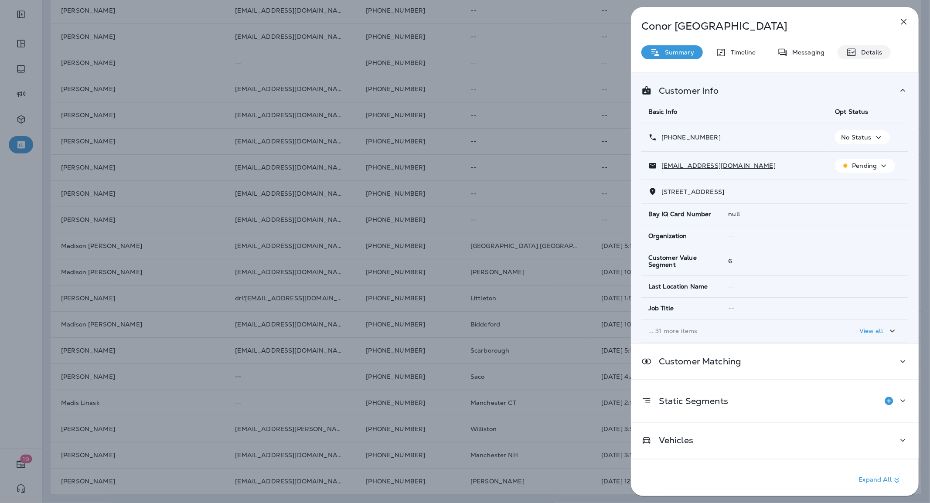
click at [870, 57] on div "Details" at bounding box center [864, 52] width 53 height 14
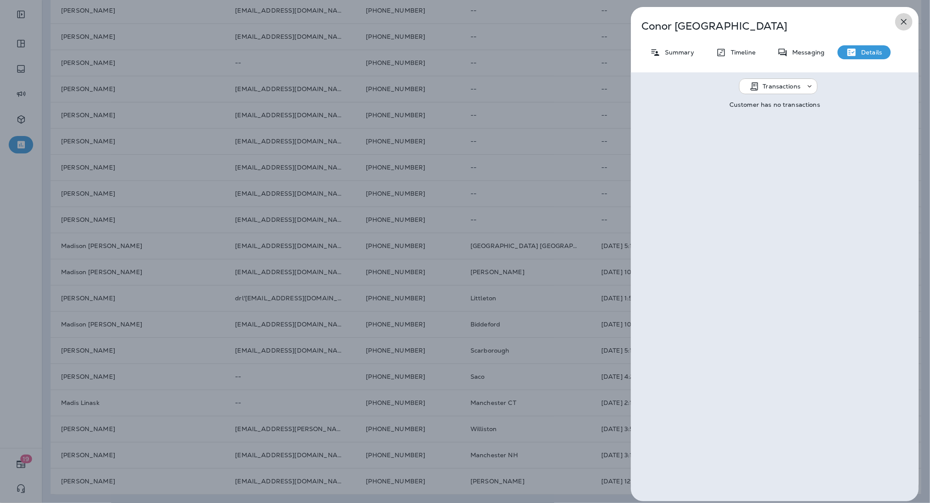
click at [900, 24] on icon "button" at bounding box center [904, 22] width 10 height 10
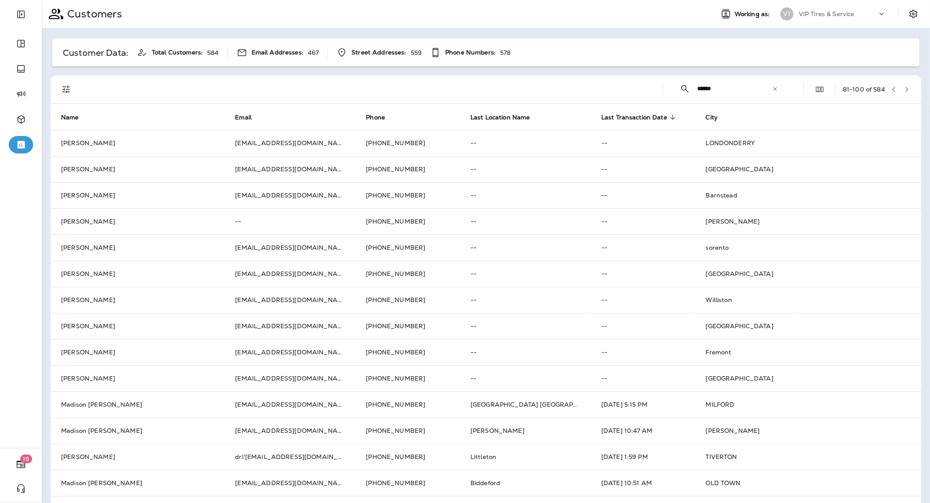
click at [904, 88] on icon "button" at bounding box center [907, 89] width 6 height 6
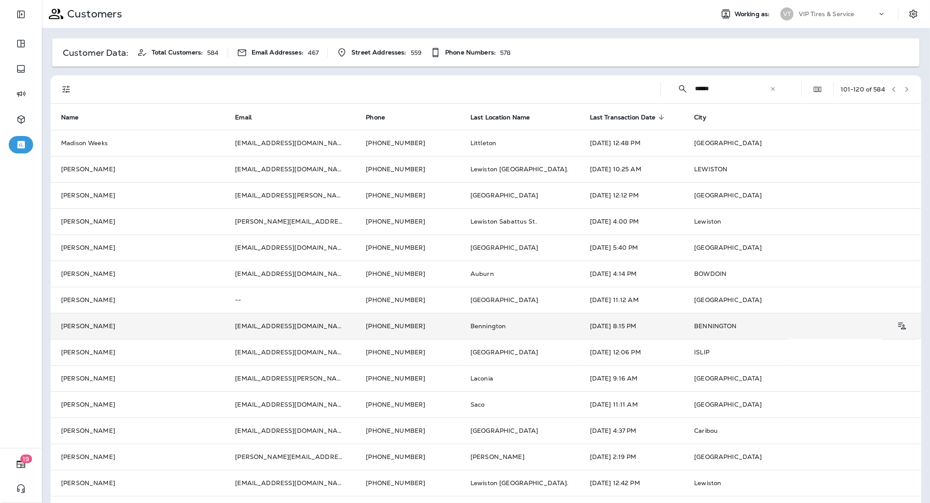
scroll to position [48, 0]
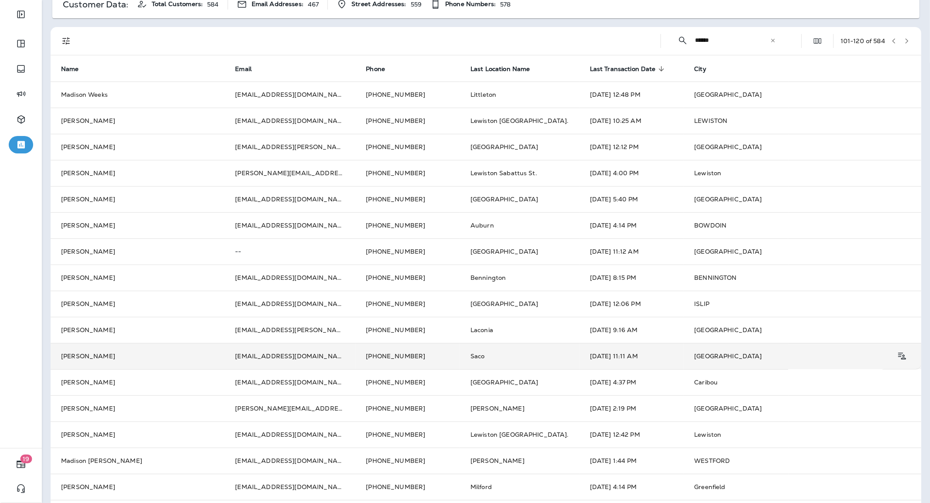
click at [279, 360] on td "[EMAIL_ADDRESS][DOMAIN_NAME]" at bounding box center [290, 356] width 131 height 26
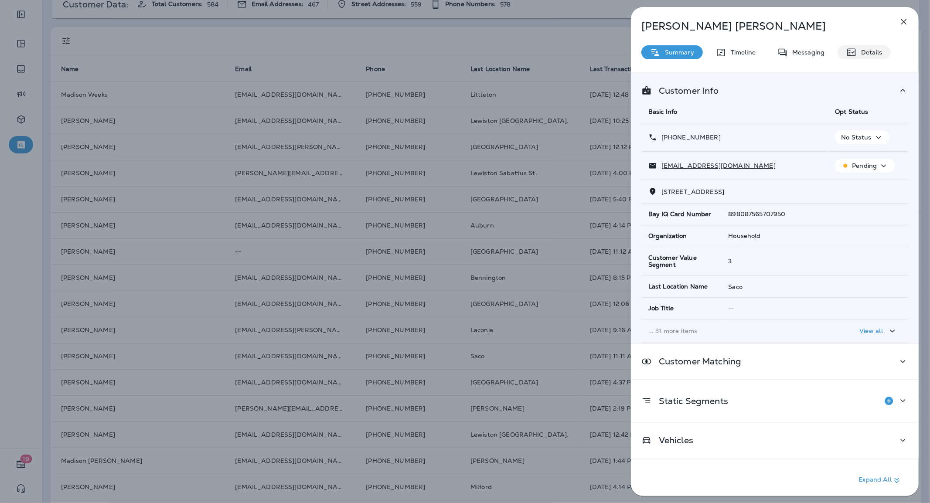
click at [875, 49] on p "Details" at bounding box center [869, 52] width 25 height 7
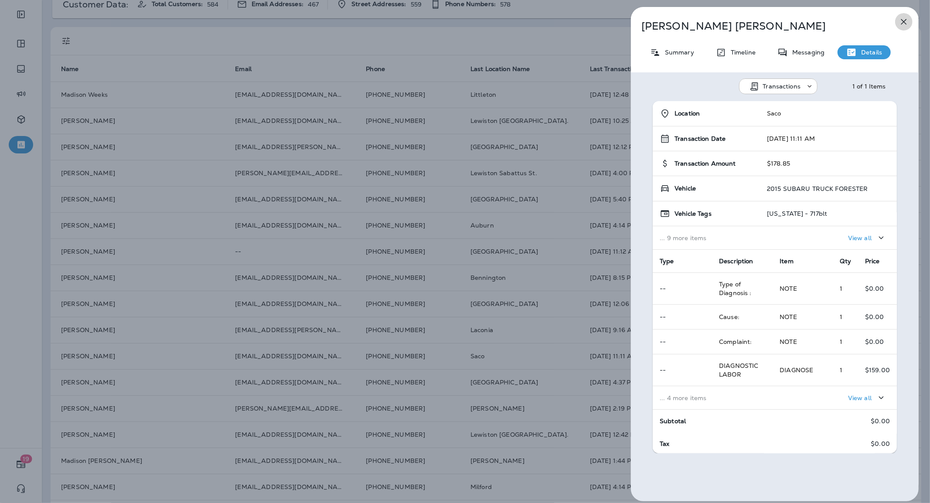
click at [907, 19] on icon "button" at bounding box center [904, 22] width 10 height 10
